Goal: Task Accomplishment & Management: Complete application form

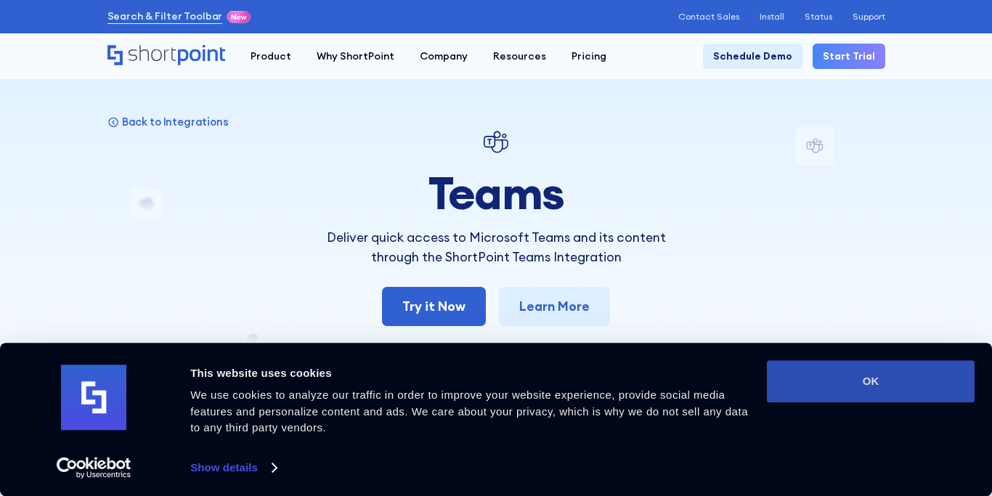
click at [829, 375] on button "OK" at bounding box center [871, 381] width 208 height 42
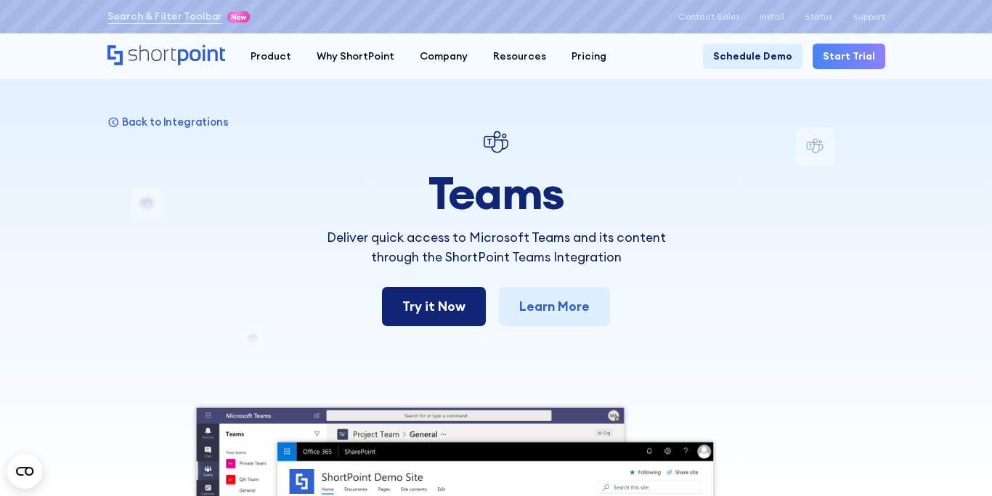
click at [455, 316] on link "Try it Now" at bounding box center [434, 306] width 104 height 39
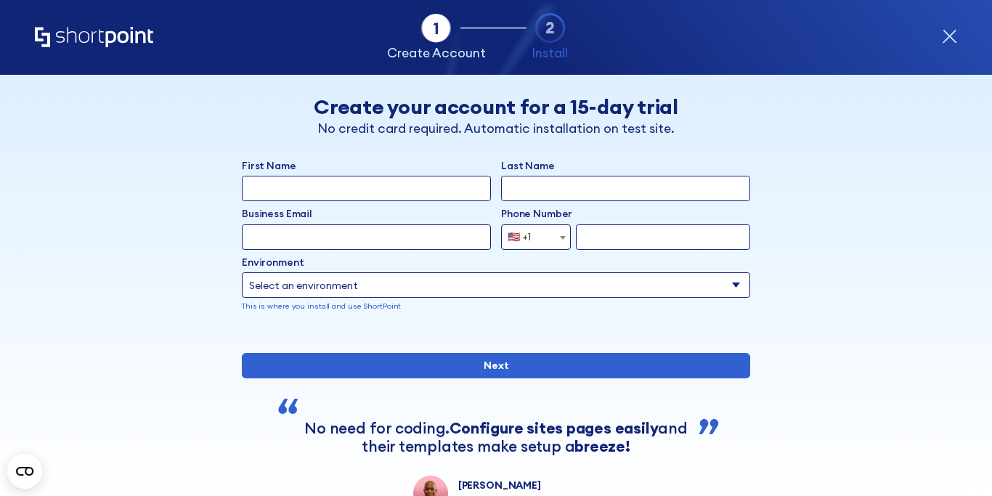
click at [357, 193] on input "First Name" at bounding box center [366, 188] width 249 height 25
click at [115, 324] on div "Back Back Create your account for a 15-day trial No credit card required. Autom…" at bounding box center [496, 293] width 778 height 436
click at [139, 313] on div "Back Back Create your account for a 15-day trial No credit card required. Autom…" at bounding box center [496, 293] width 778 height 436
click at [293, 195] on input "First Name" at bounding box center [366, 188] width 249 height 25
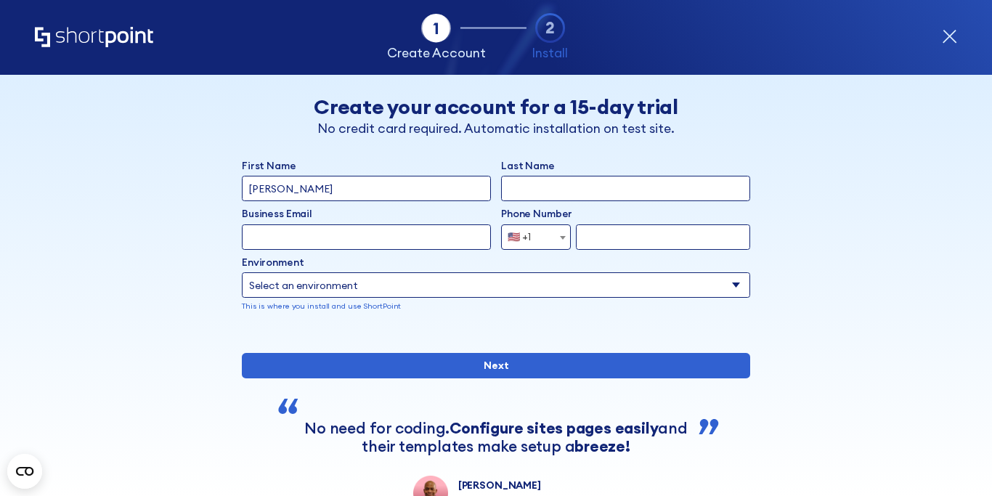
type input "Abraham"
click at [540, 181] on input "Last Name" at bounding box center [625, 188] width 249 height 25
type input "Canchola"
click at [415, 229] on input "Business Email" at bounding box center [366, 236] width 249 height 25
click at [391, 237] on input "cancholaabraham@gmail.com" at bounding box center [366, 236] width 249 height 25
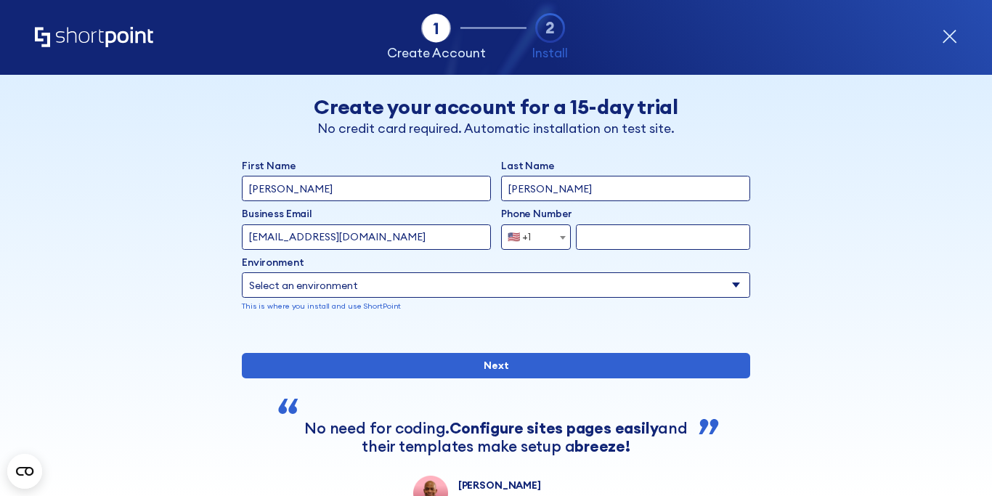
click at [391, 237] on input "cancholaabraham@gmail.com" at bounding box center [366, 236] width 249 height 25
type input "a225207133@unison.mx"
click at [540, 238] on span "🇺🇸 +1" at bounding box center [524, 236] width 44 height 25
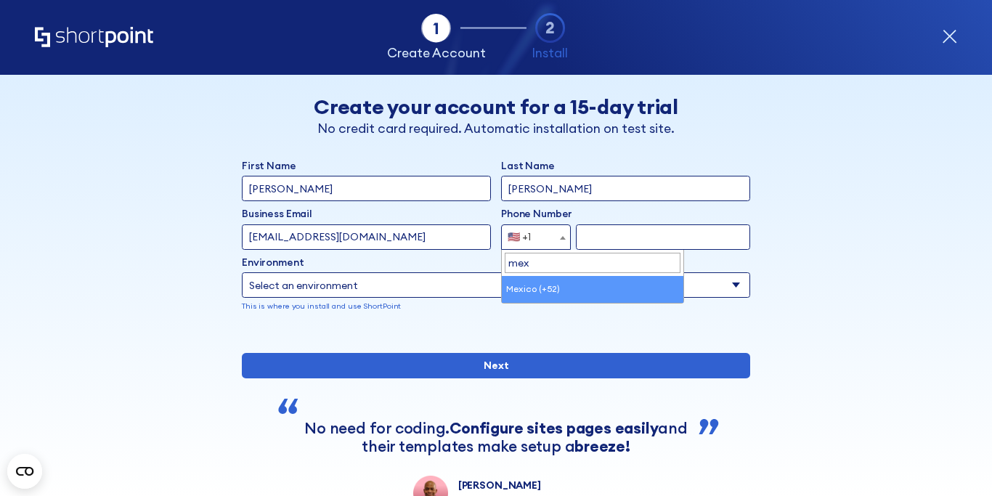
type input "mexi"
select select "+52"
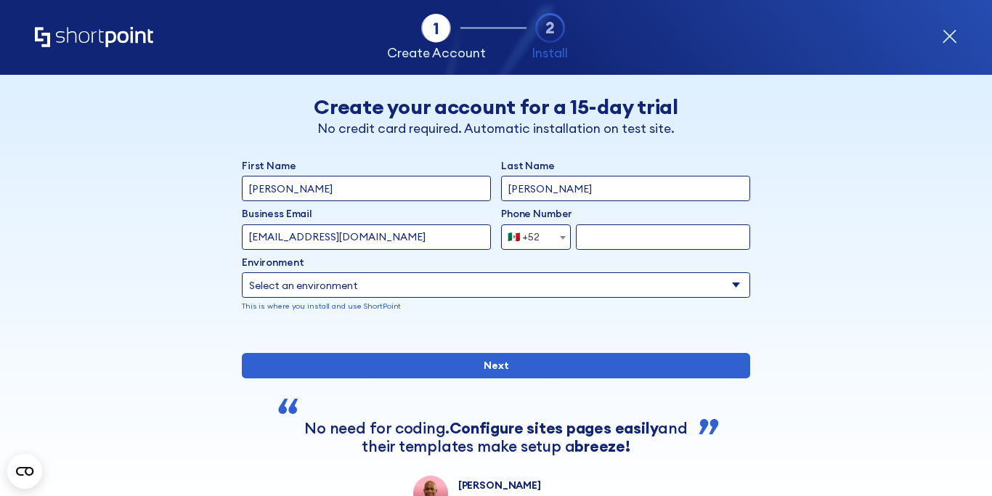
click at [603, 232] on input "form" at bounding box center [663, 236] width 174 height 25
type input "6622880405"
click at [274, 284] on select "Select an environment Microsoft 365 SharePoint Online SharePoint 2019 (On-Premi…" at bounding box center [496, 284] width 508 height 25
select select "Microsoft 365"
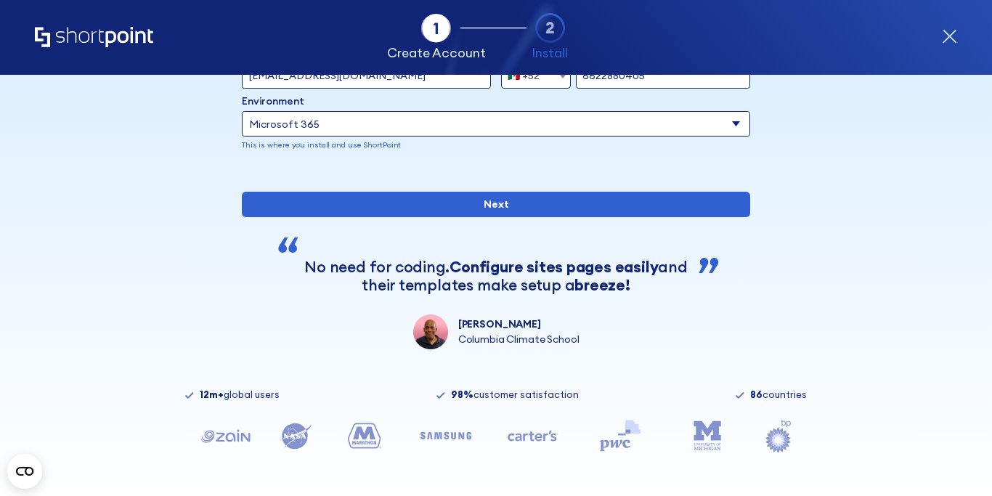
scroll to position [164, 0]
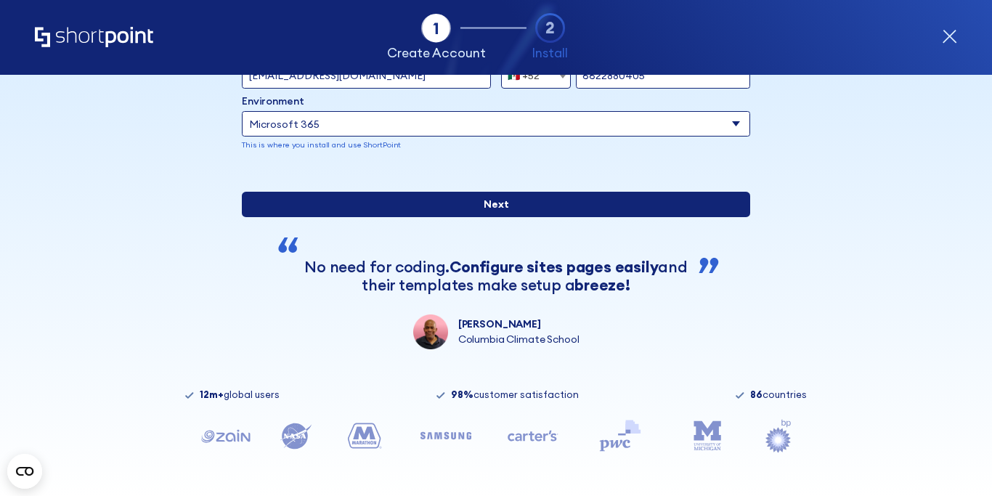
click at [269, 217] on input "Next" at bounding box center [496, 204] width 508 height 25
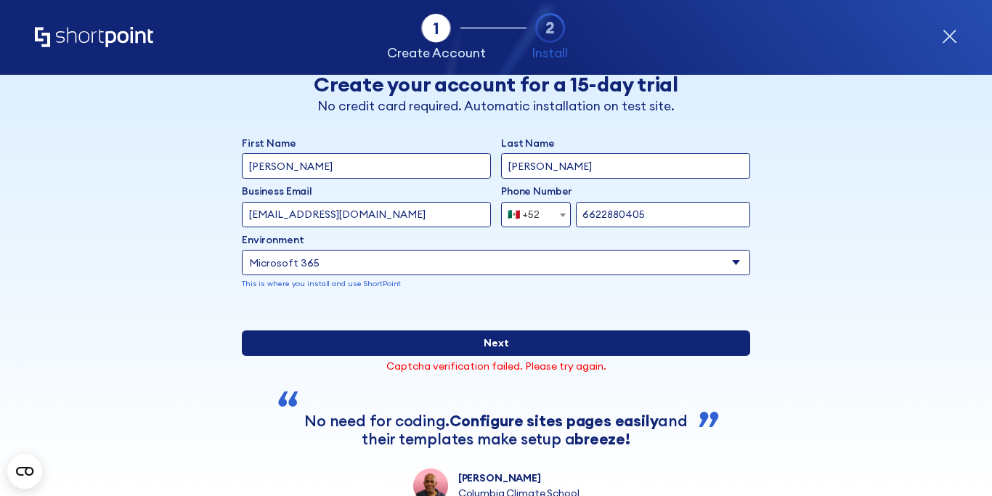
scroll to position [26, 0]
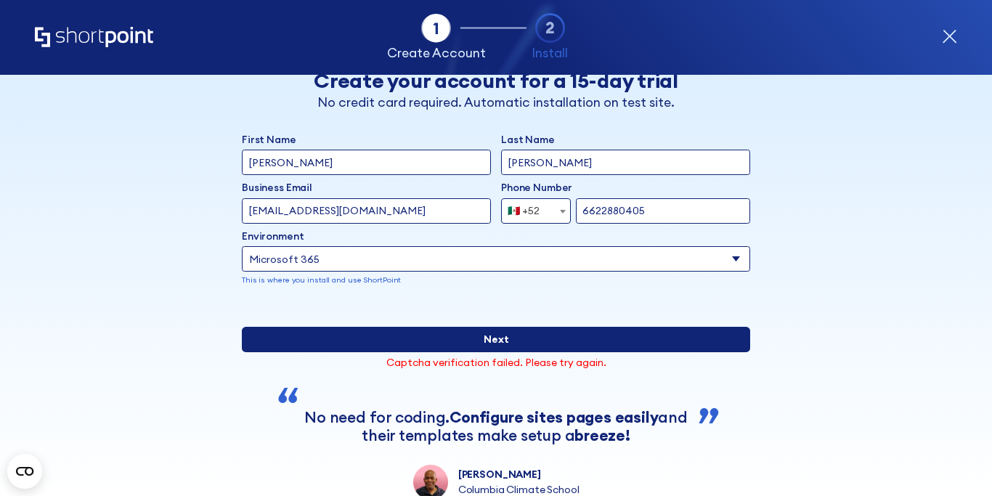
click at [276, 352] on input "Next" at bounding box center [496, 339] width 508 height 25
